Goal: Information Seeking & Learning: Learn about a topic

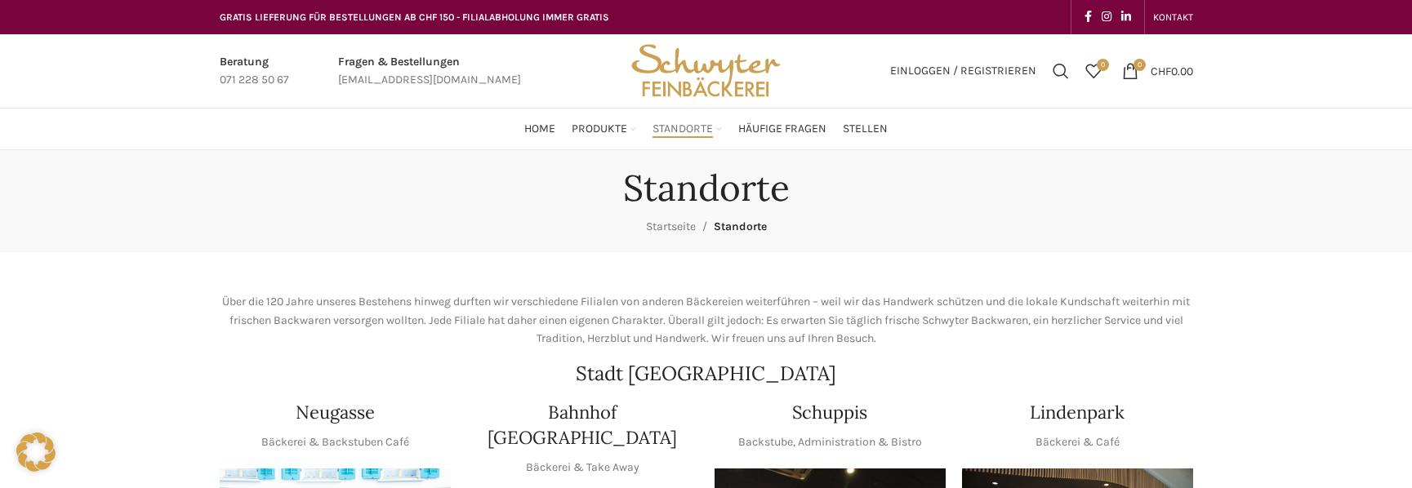
click at [913, 251] on div "Standorte Startseite Standorte" at bounding box center [706, 201] width 1412 height 102
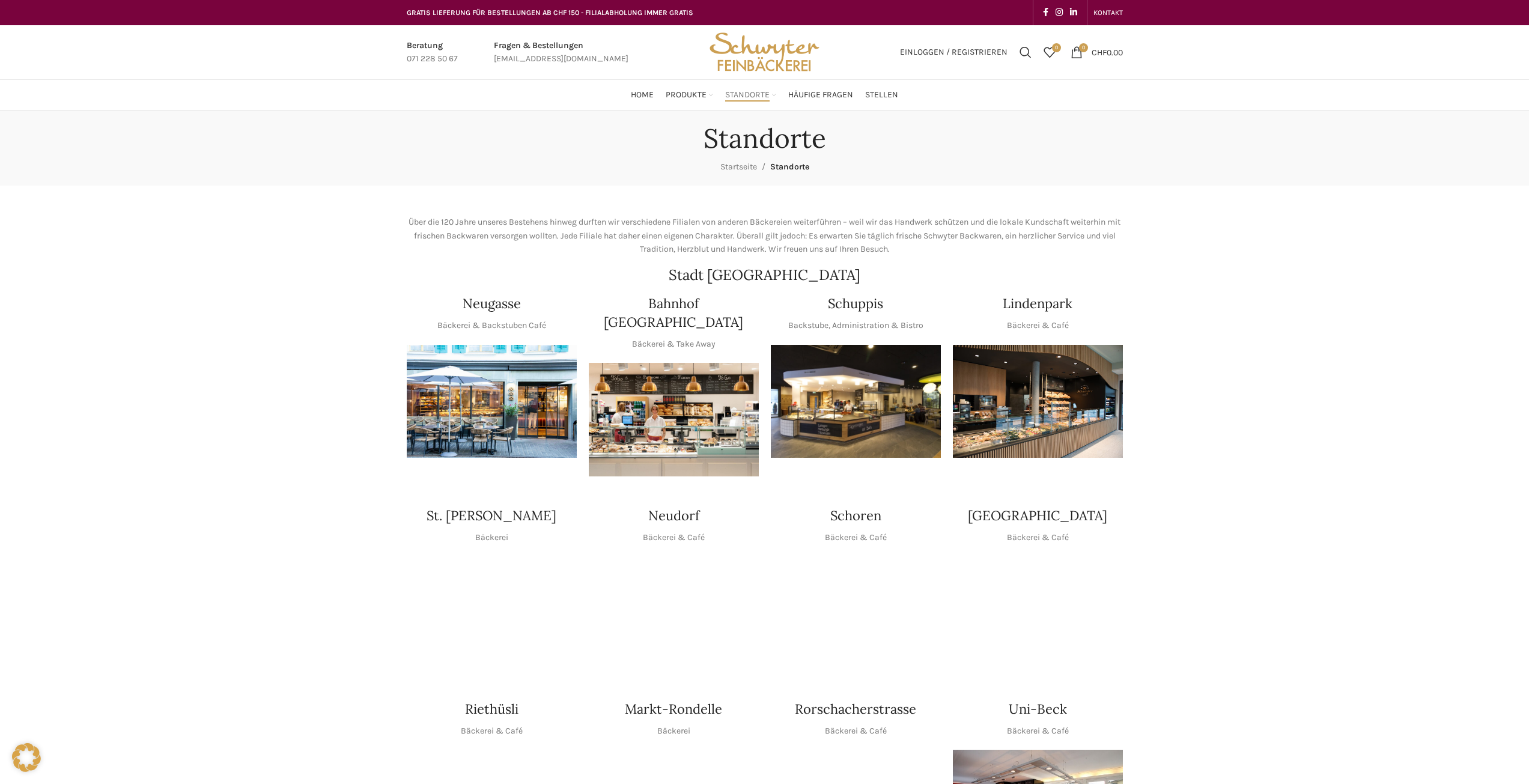
click at [835, 359] on img "1 / 1" at bounding box center [855, 402] width 170 height 113
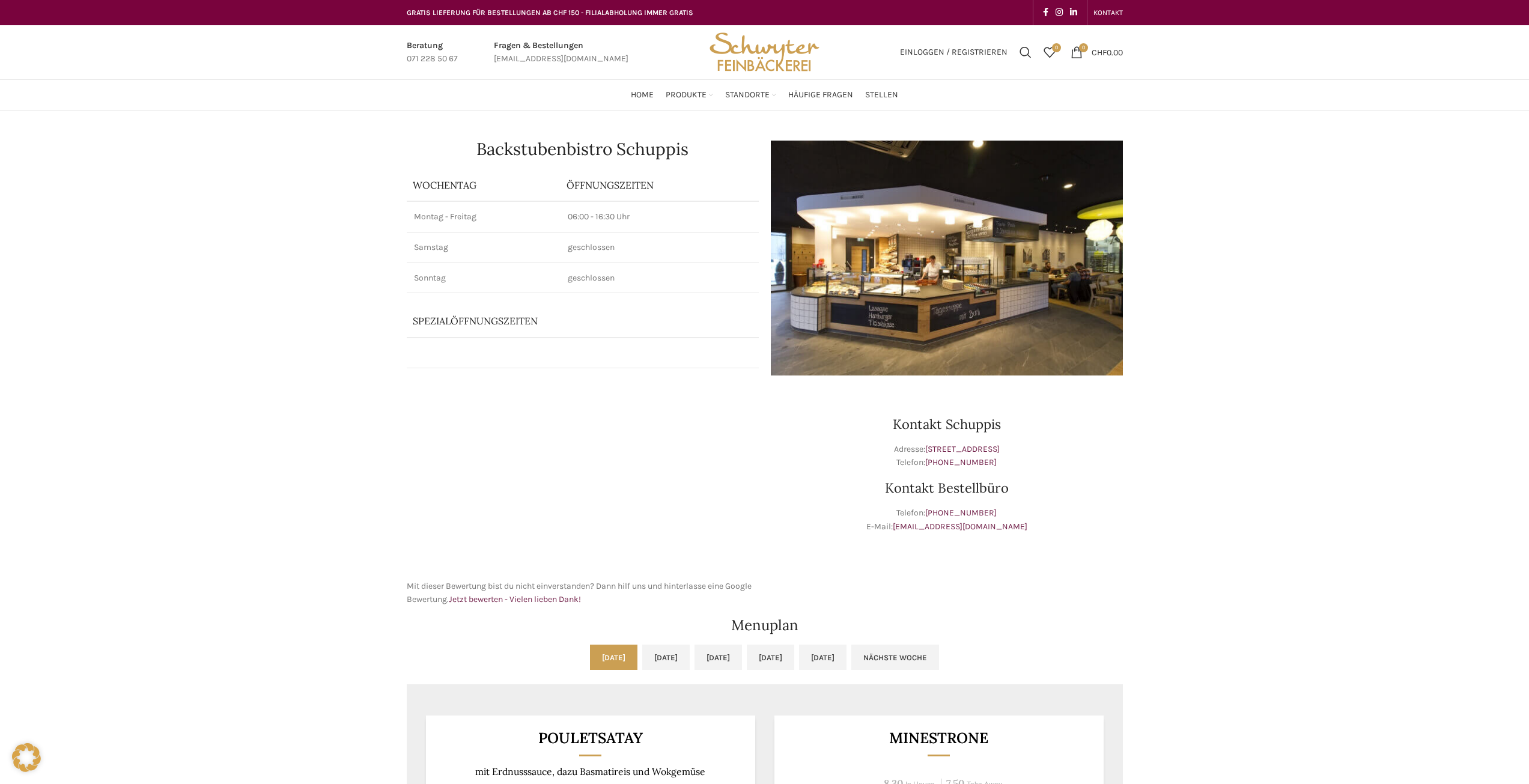
scroll to position [360, 0]
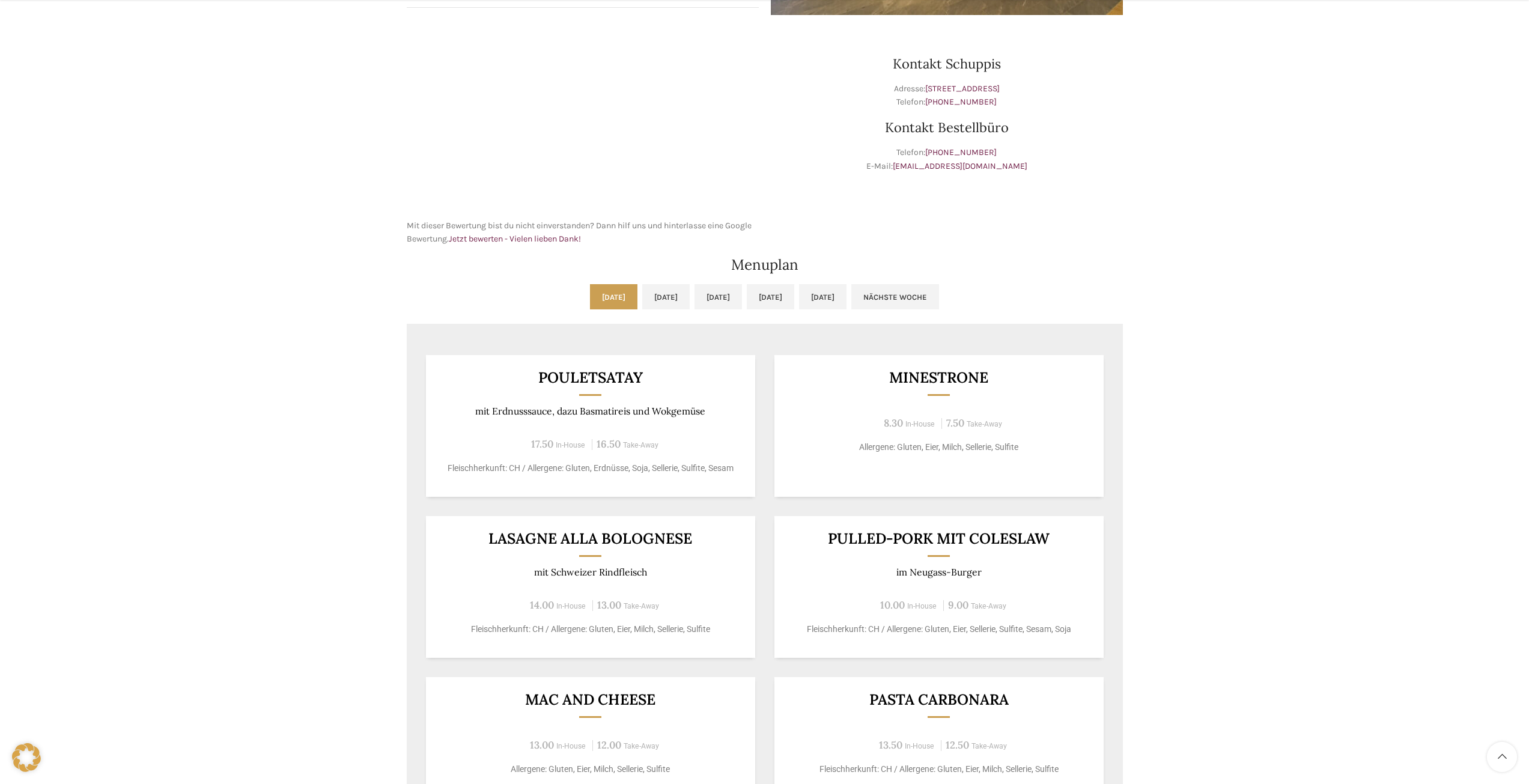
click at [604, 381] on h3 "Pouletsatay" at bounding box center [591, 377] width 300 height 15
click at [604, 380] on h3 "Pouletsatay" at bounding box center [591, 377] width 300 height 15
copy h3 "Pouletsatay"
click at [1054, 209] on div "Kontakt Schuppis Adresse: Schuppisstrasse 17, 9016 St. Gallen Telefon: +41 71 2…" at bounding box center [947, 137] width 364 height 231
click at [900, 379] on h3 "Minestrone" at bounding box center [938, 377] width 300 height 15
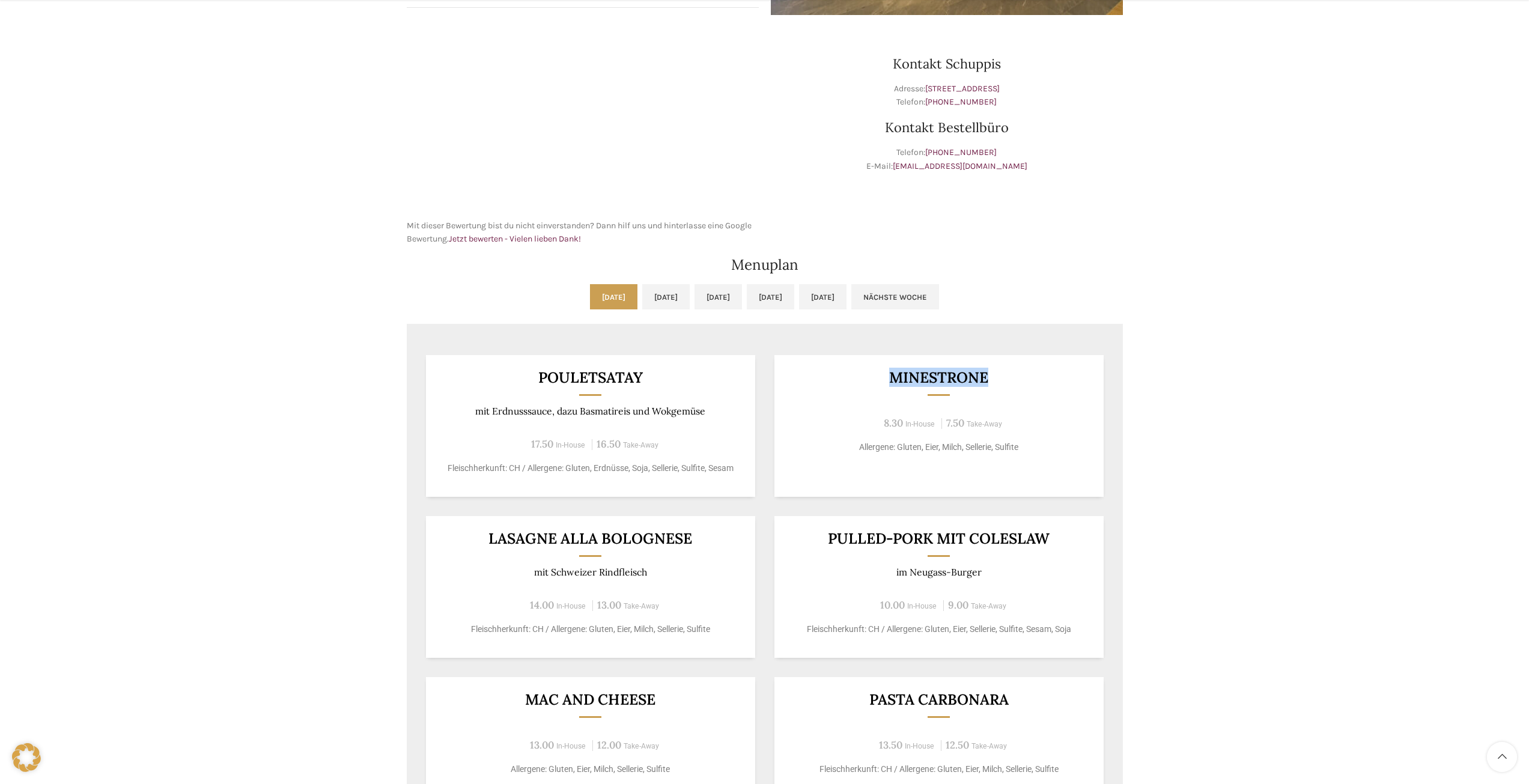
click at [910, 370] on h3 "Minestrone" at bounding box center [938, 377] width 300 height 15
copy h3 "Minestrone"
click at [479, 392] on div "Pouletsatay mit Erdnusssauce, dazu Basmatireis und Wokgemüse 17.50 In-House 16.…" at bounding box center [591, 426] width 329 height 142
click at [642, 290] on link "Di, 30.09.2025" at bounding box center [666, 296] width 48 height 25
click at [616, 378] on h3 "Rippli" at bounding box center [591, 377] width 300 height 15
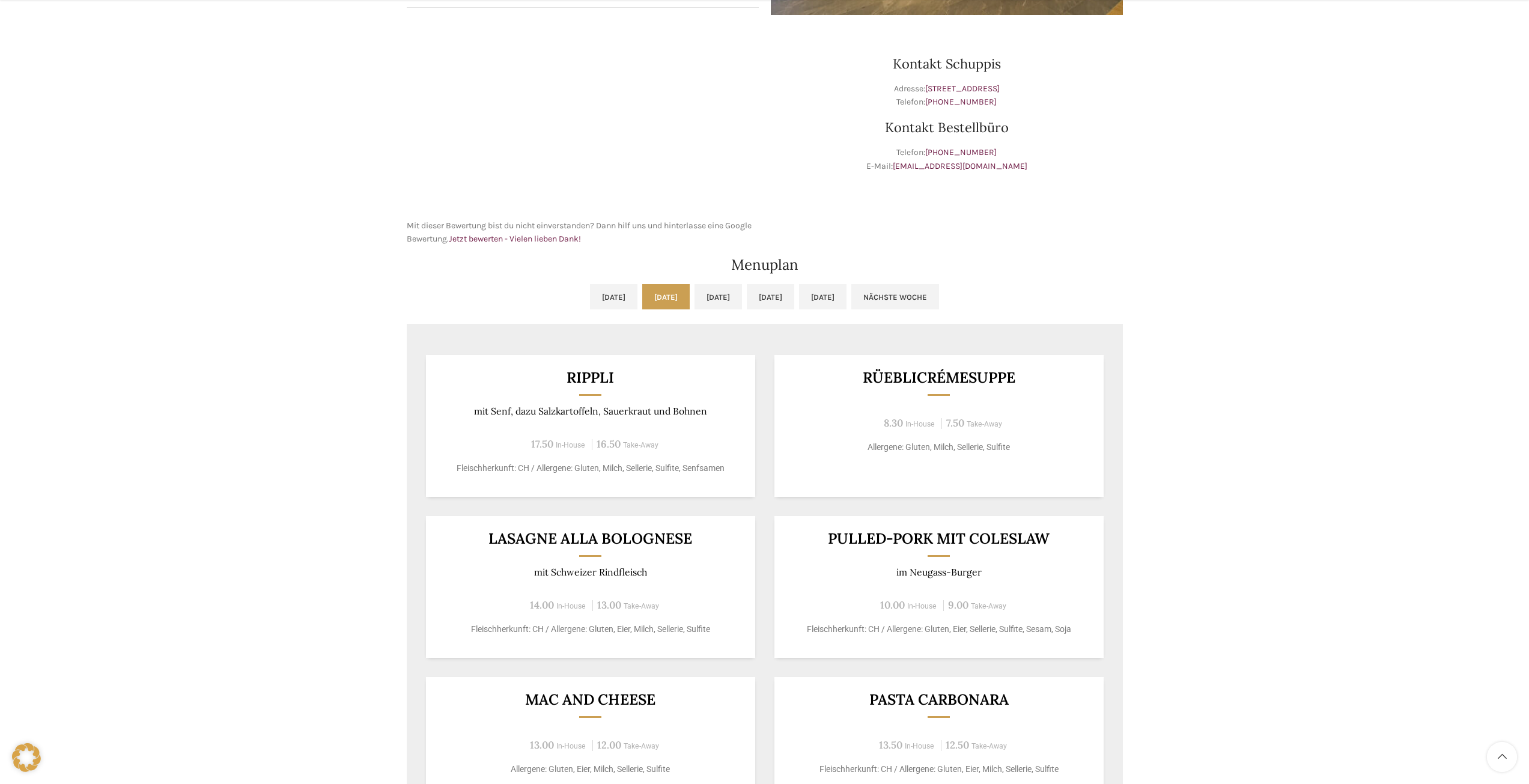
click at [602, 378] on h3 "Rippli" at bounding box center [591, 377] width 300 height 15
click at [600, 378] on h3 "Rippli" at bounding box center [591, 377] width 300 height 15
copy div "Rippli"
click at [703, 298] on link "Mi, 01.10.2025" at bounding box center [718, 296] width 48 height 25
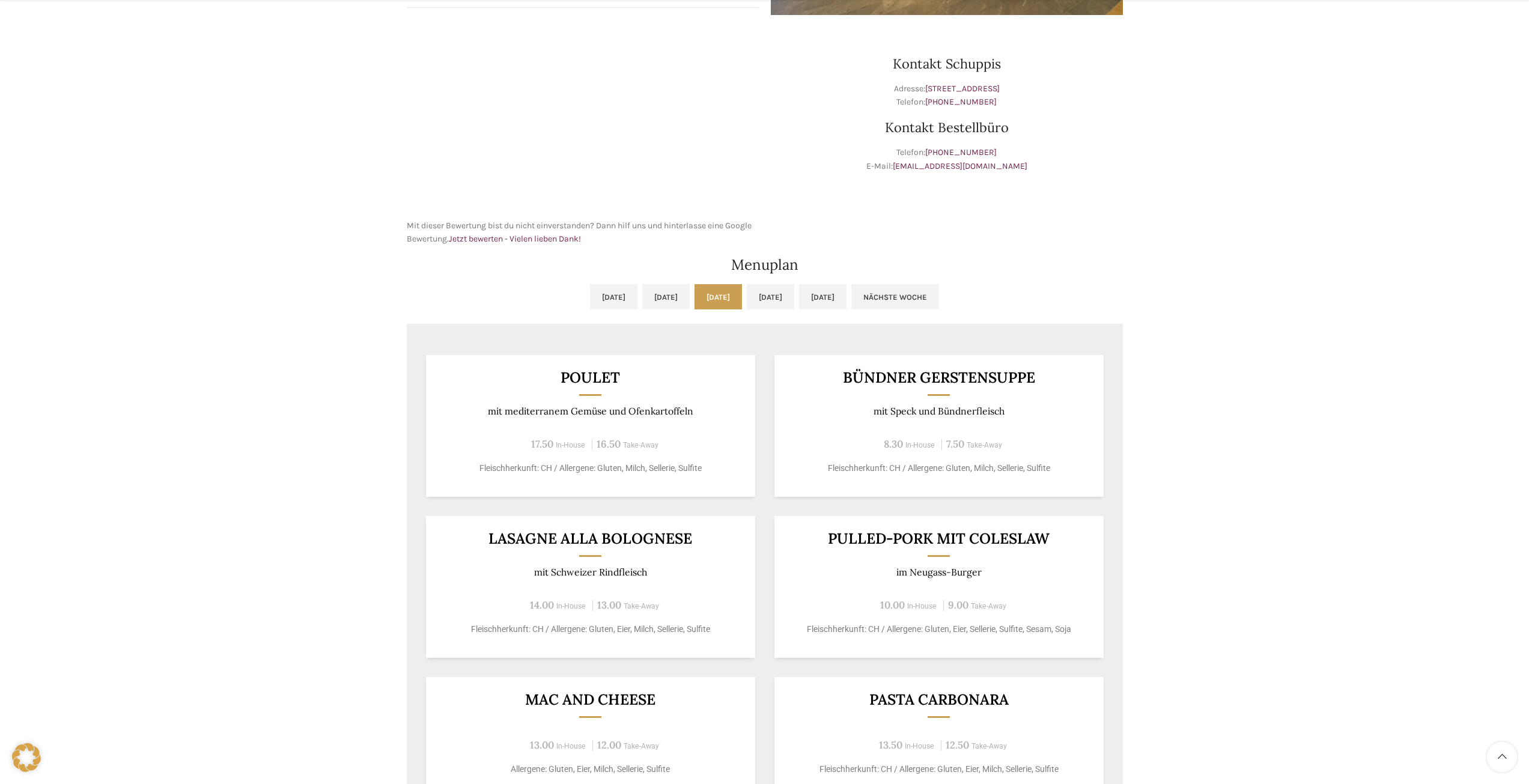
click at [742, 290] on link "Mi, 01.10.2025" at bounding box center [718, 296] width 48 height 25
click at [806, 315] on ul "Mo, 29.09.2025 Di, 30.09.2025 Mi, 01.10.2025 Do, 02.10.2025 Fr, 03.10.2025 Näch…" at bounding box center [765, 304] width 716 height 40
click at [805, 313] on ul "Mo, 29.09.2025 Di, 30.09.2025 Mi, 01.10.2025 Do, 02.10.2025 Fr, 03.10.2025 Näch…" at bounding box center [765, 304] width 716 height 40
click at [794, 301] on link "Do, 02.10.2025" at bounding box center [770, 296] width 48 height 25
click at [847, 291] on link "Fr, 03.10.2025" at bounding box center [822, 296] width 48 height 25
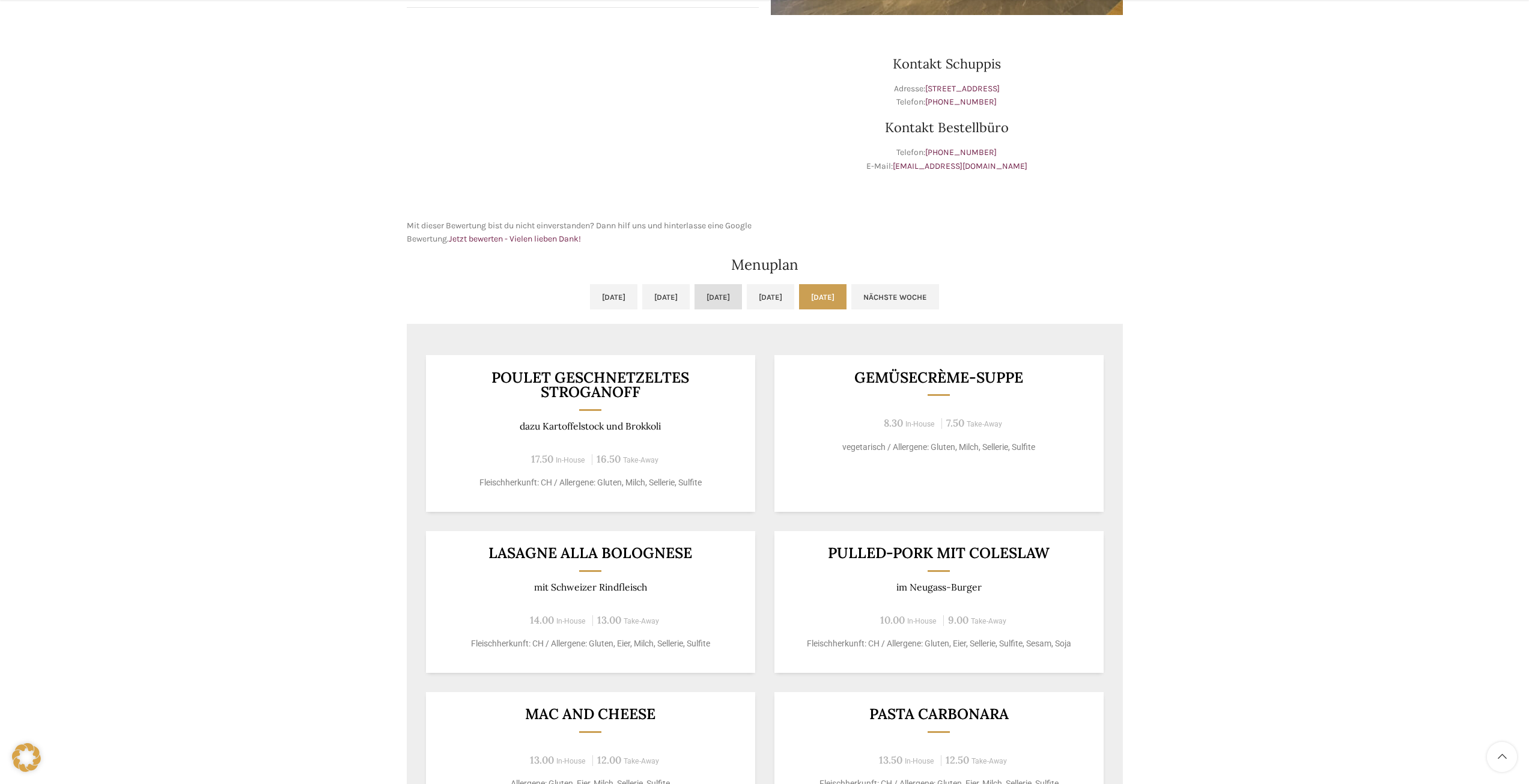
click at [719, 298] on link "Mi, 01.10.2025" at bounding box center [718, 296] width 48 height 25
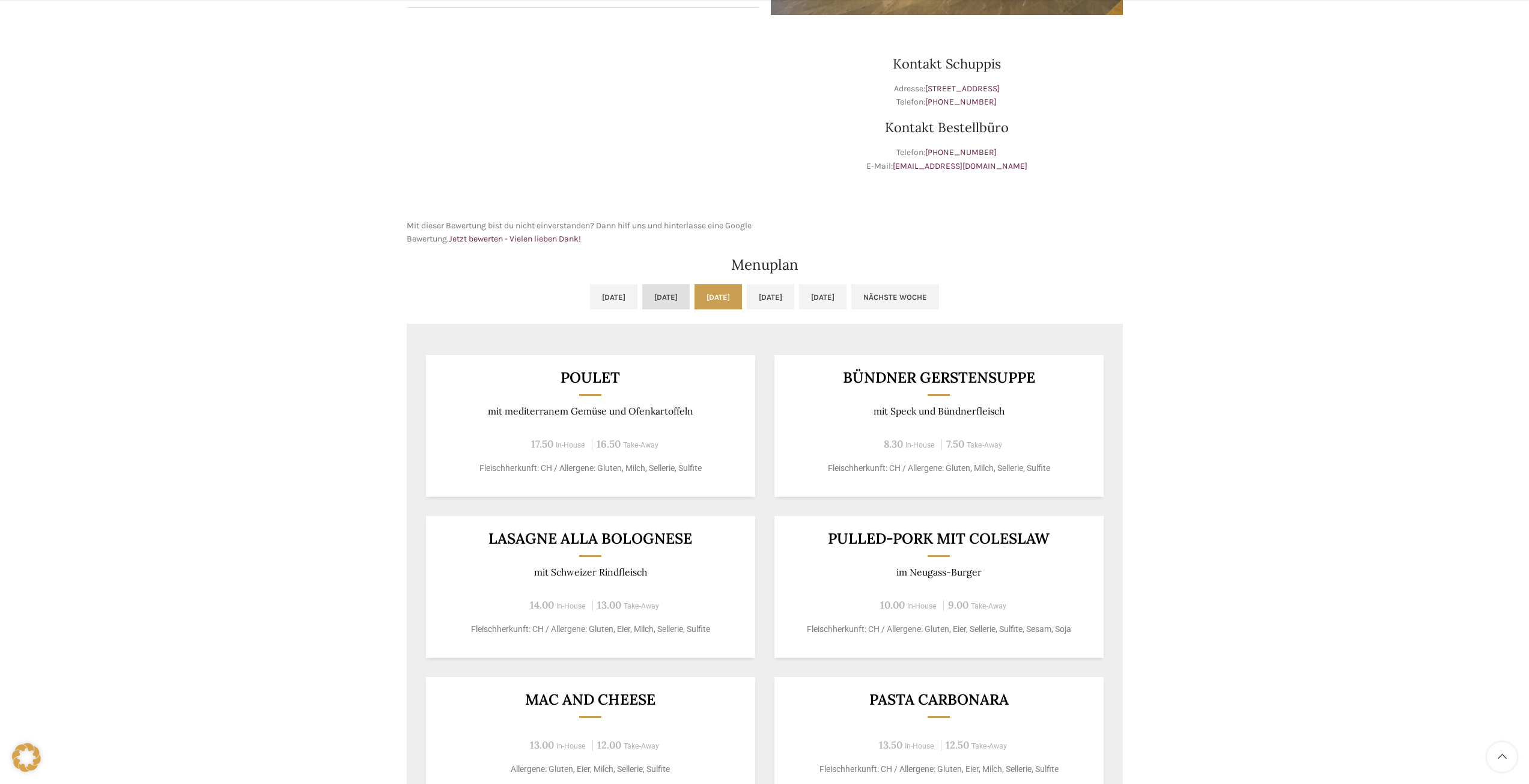
click at [644, 285] on link "Di, 30.09.2025" at bounding box center [666, 296] width 48 height 25
click at [891, 274] on div "Menuplan" at bounding box center [765, 265] width 728 height 26
click at [847, 298] on link "Fr, 03.10.2025" at bounding box center [822, 296] width 48 height 25
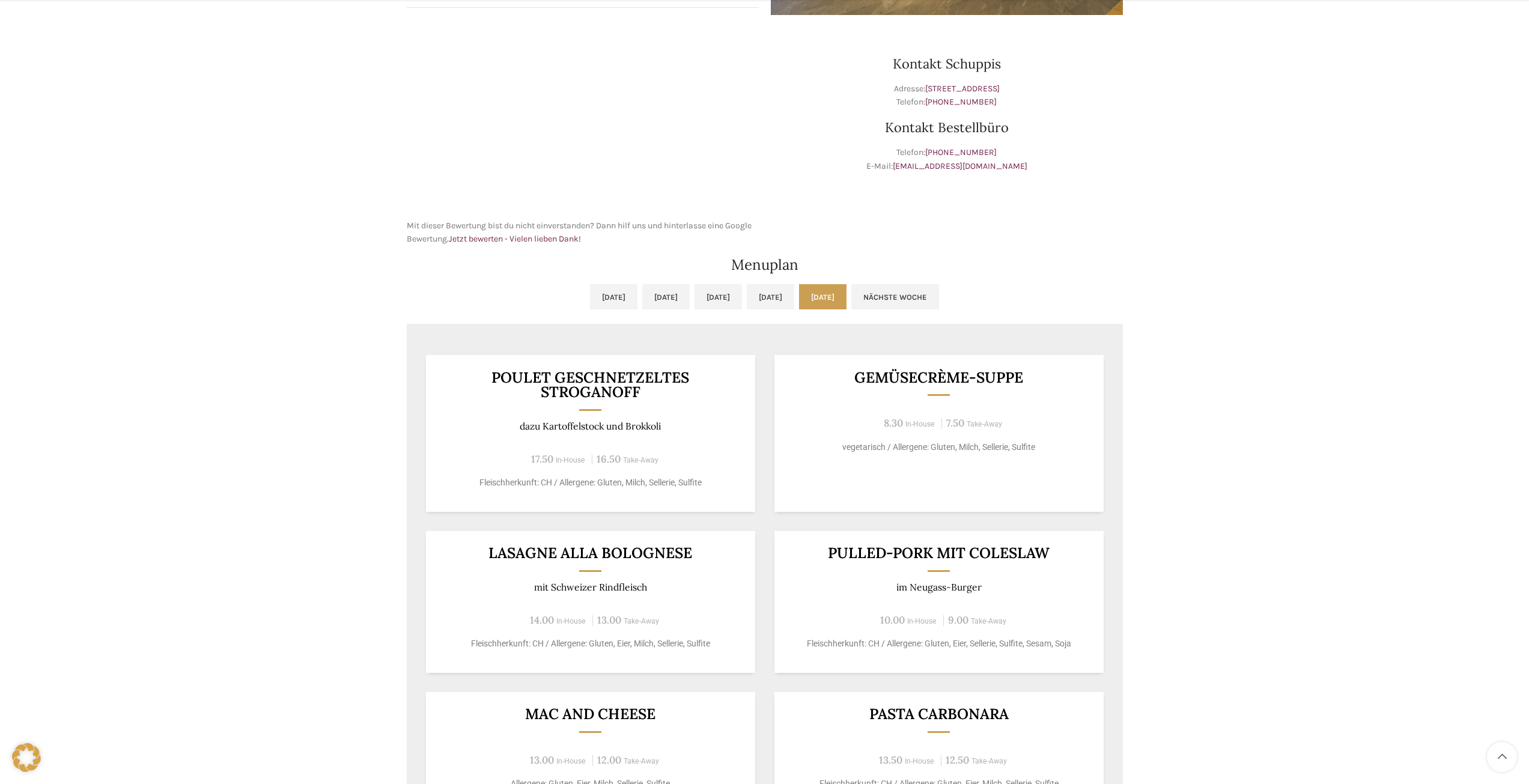
drag, startPoint x: 625, startPoint y: 382, endPoint x: 607, endPoint y: 397, distance: 23.4
click at [618, 388] on h3 "Poulet Geschnetzeltes Stroganoff" at bounding box center [591, 385] width 300 height 29
click at [599, 405] on div "Poulet Geschnetzeltes Stroganoff dazu Kartoffelstock und Brokkoli 17.50 In-Hous…" at bounding box center [591, 433] width 329 height 157
click at [597, 394] on h3 "Poulet Geschnetzeltes Stroganoff" at bounding box center [591, 385] width 300 height 29
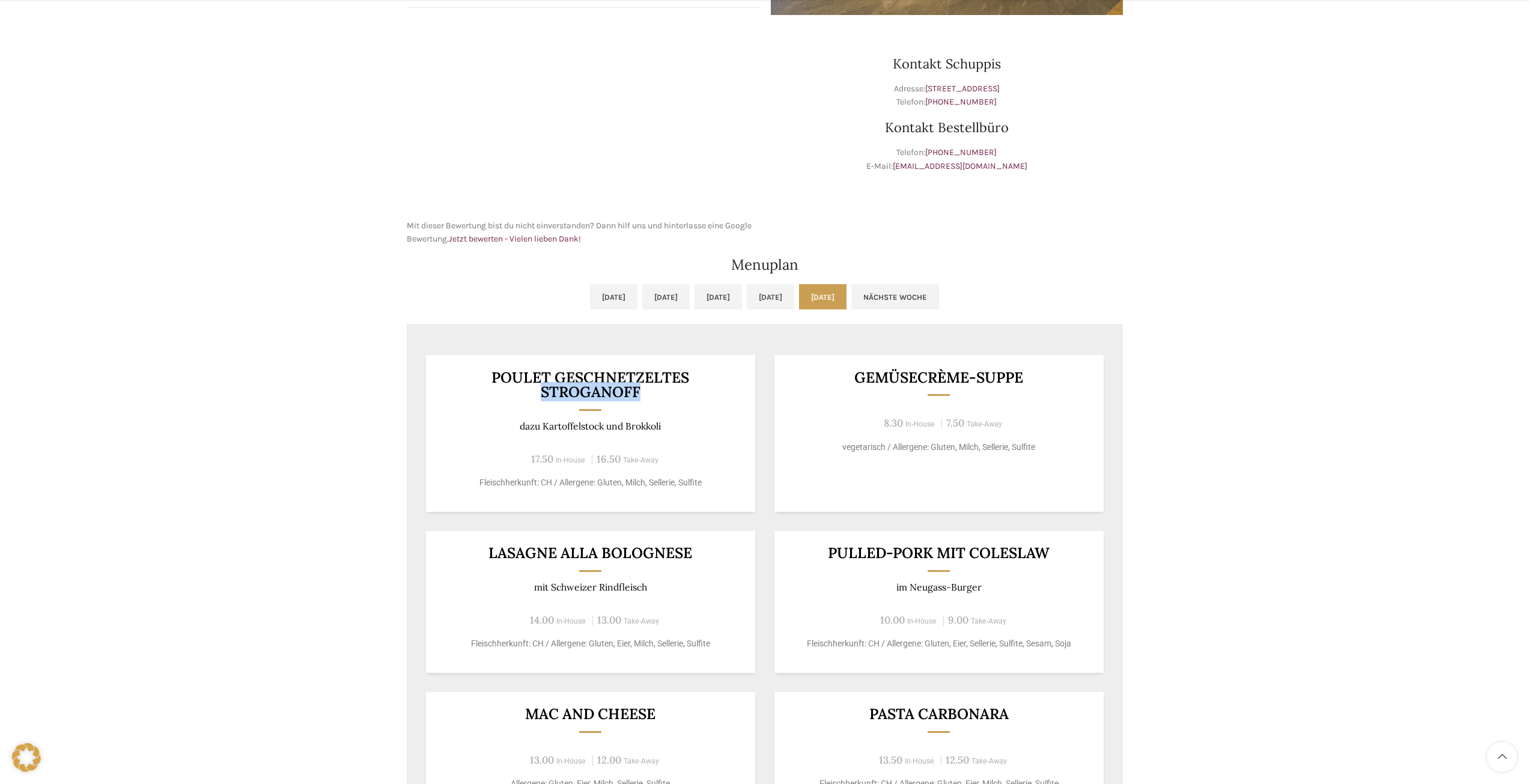
click at [597, 394] on h3 "Poulet Geschnetzeltes Stroganoff" at bounding box center [591, 385] width 300 height 29
copy h3 "Stroganoff"
